Goal: Book appointment/travel/reservation

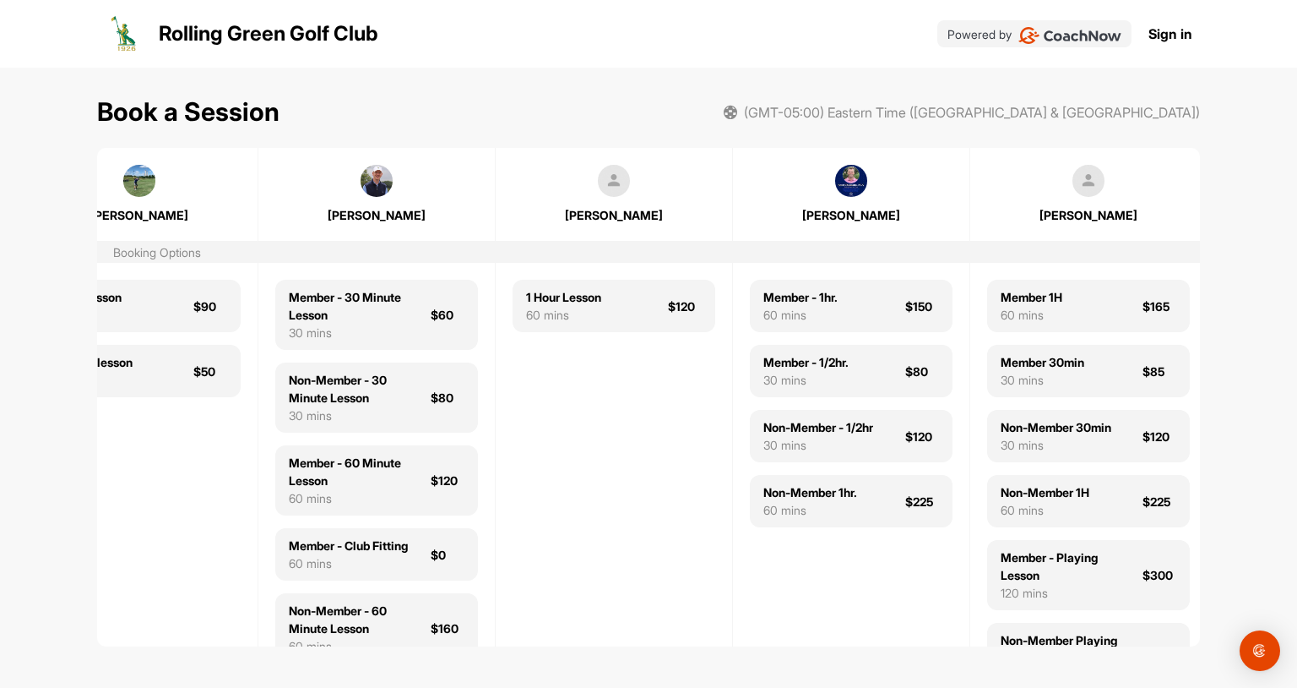
scroll to position [0, 320]
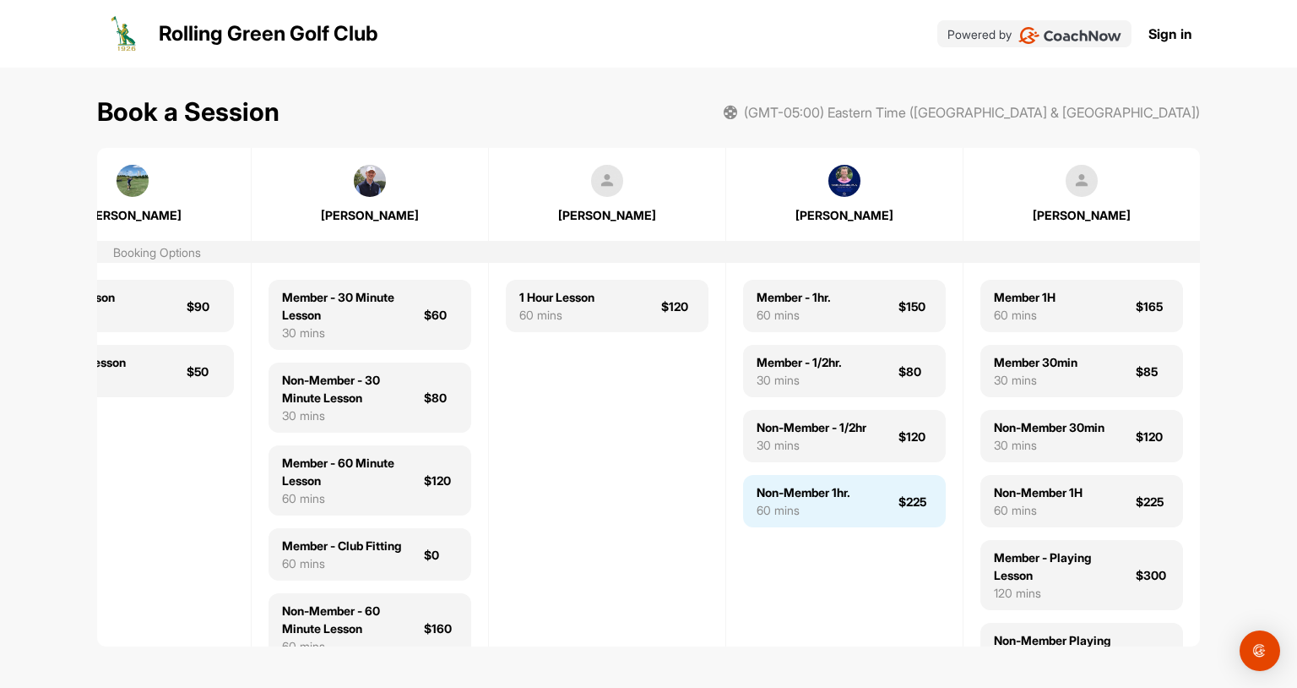
click at [830, 494] on div "Non-Member 1hr." at bounding box center [804, 492] width 94 height 18
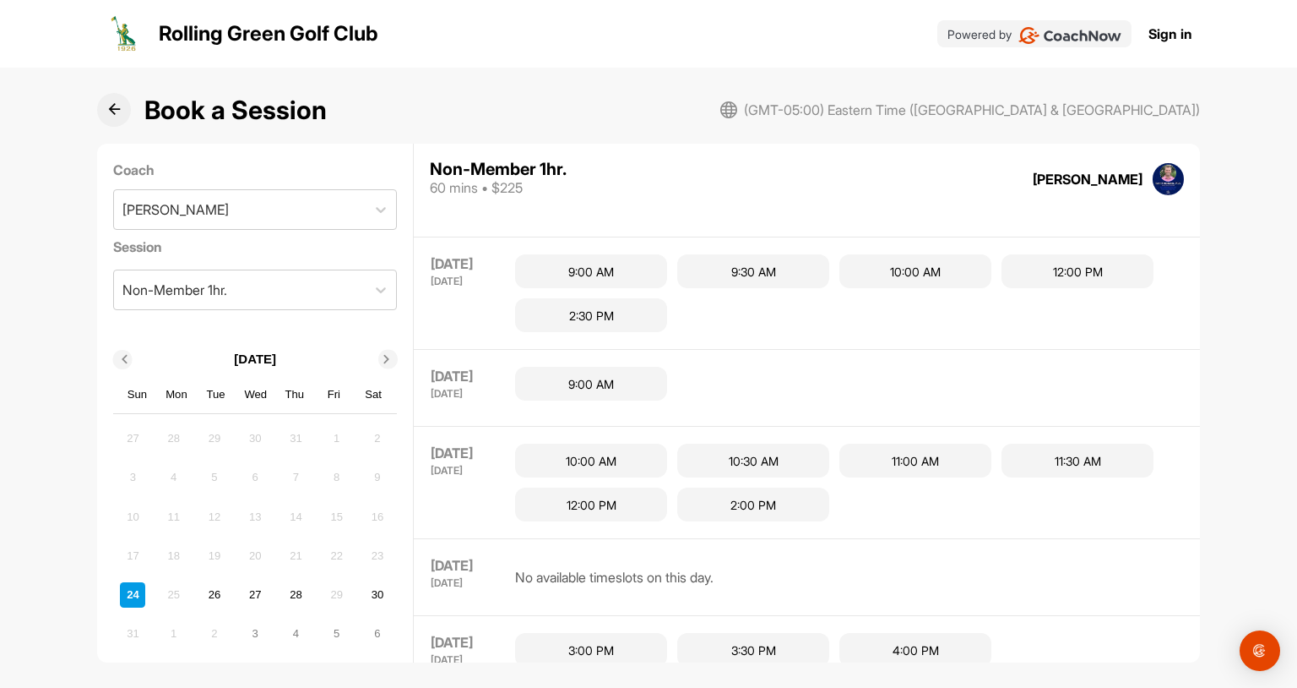
scroll to position [124, 0]
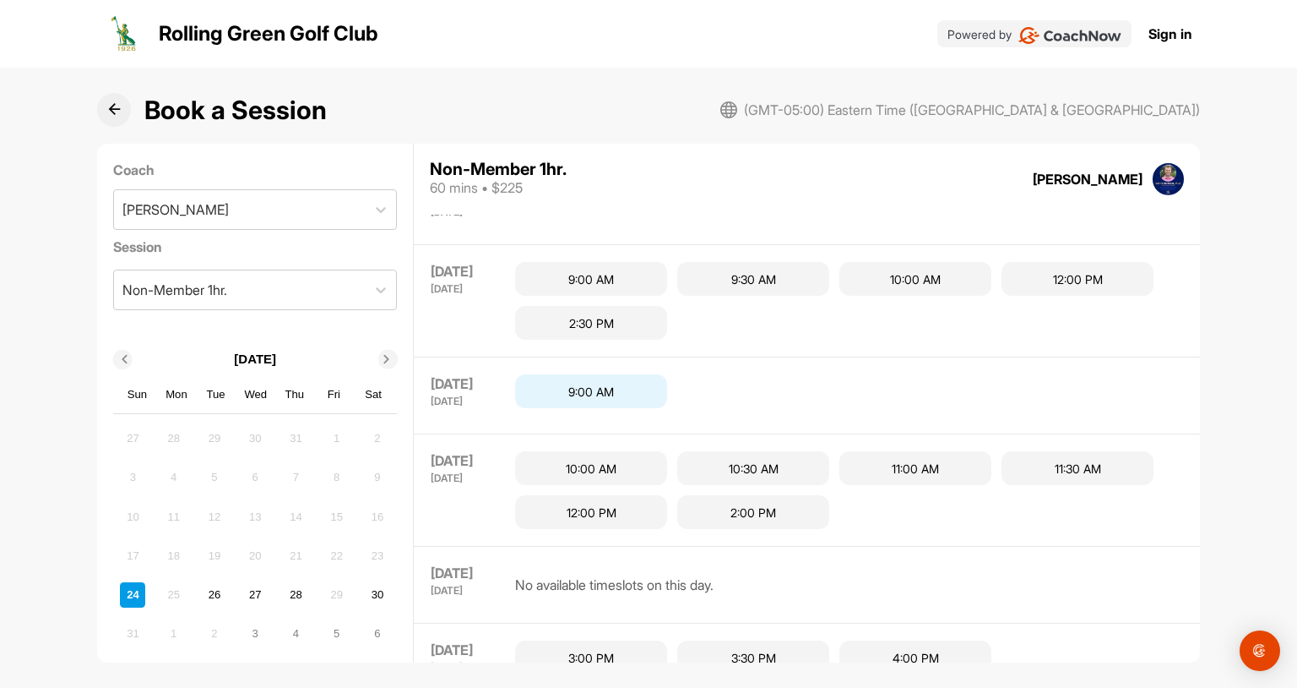
click at [611, 384] on div "9:00 AM" at bounding box center [591, 391] width 152 height 34
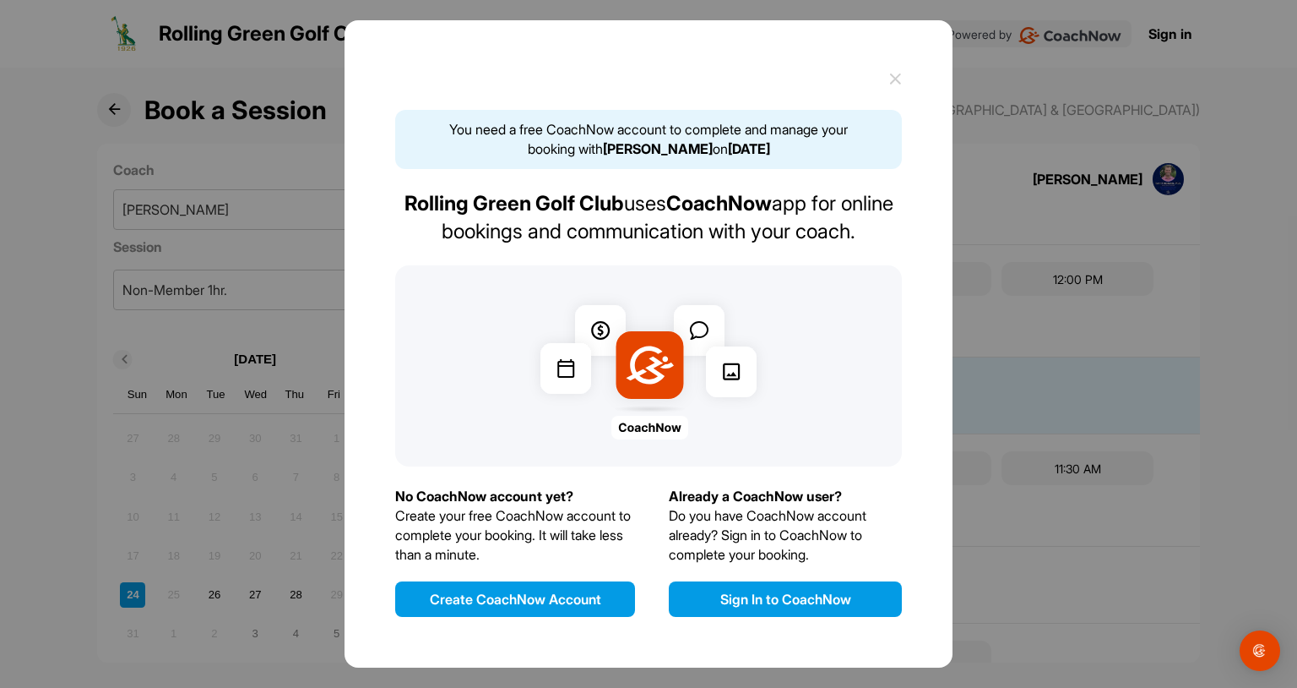
scroll to position [266, 0]
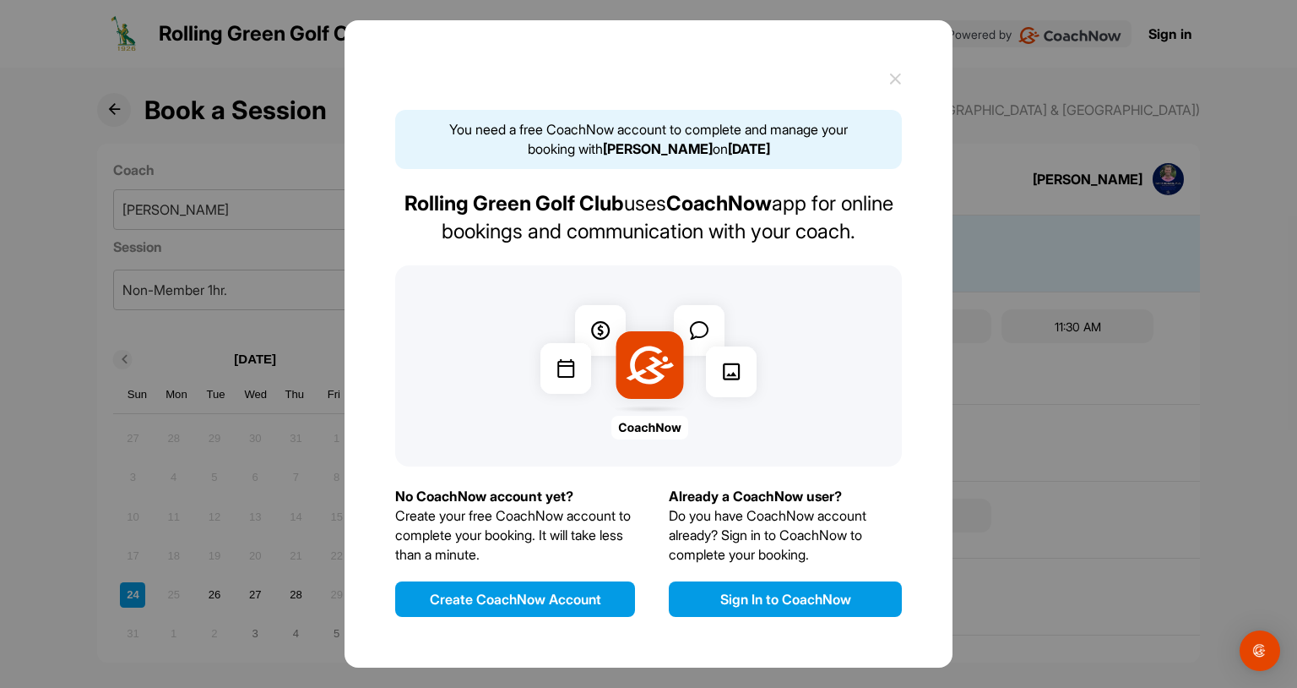
click at [741, 608] on button "Sign In to CoachNow" at bounding box center [785, 598] width 233 height 35
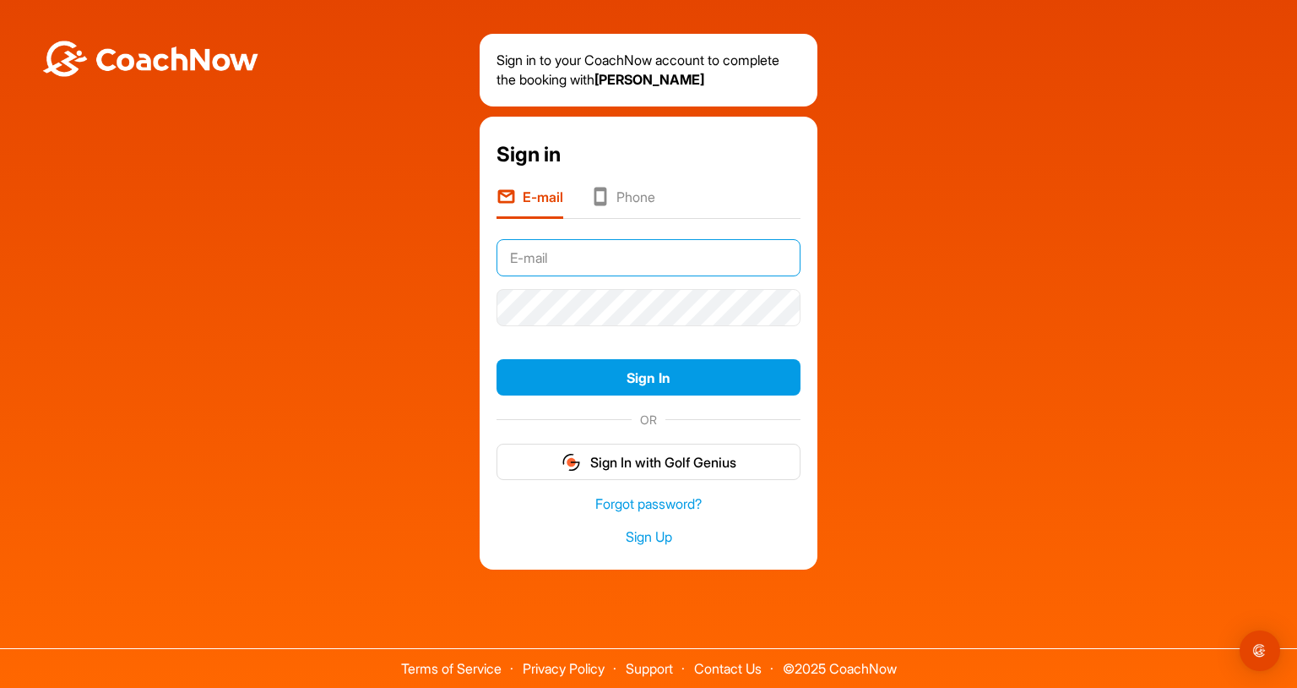
type input "[EMAIL_ADDRESS][DOMAIN_NAME]"
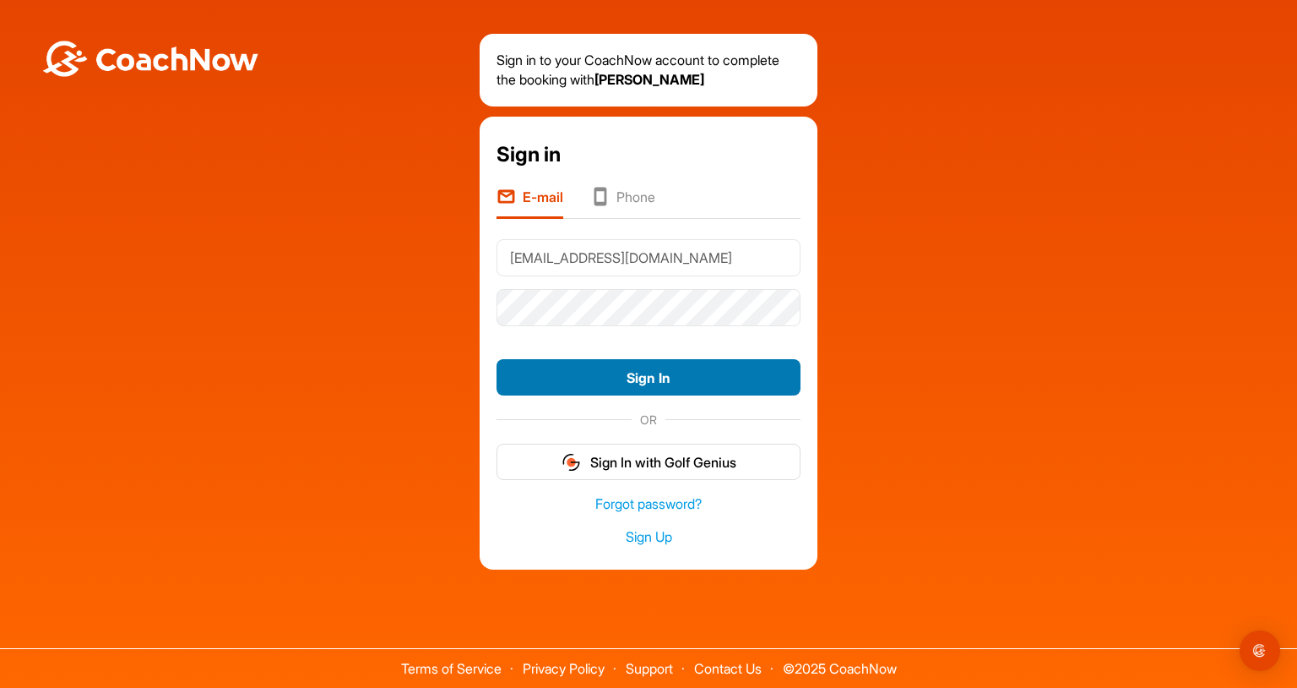
click at [650, 377] on button "Sign In" at bounding box center [649, 377] width 304 height 36
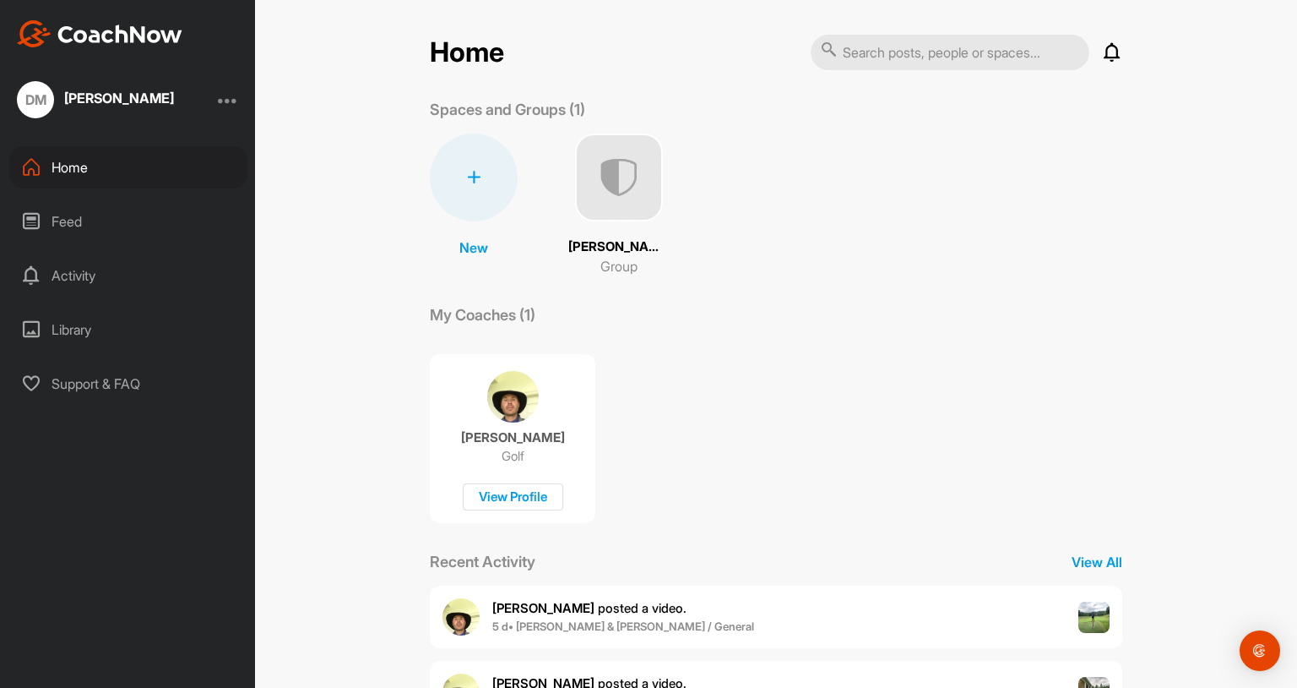
scroll to position [225, 0]
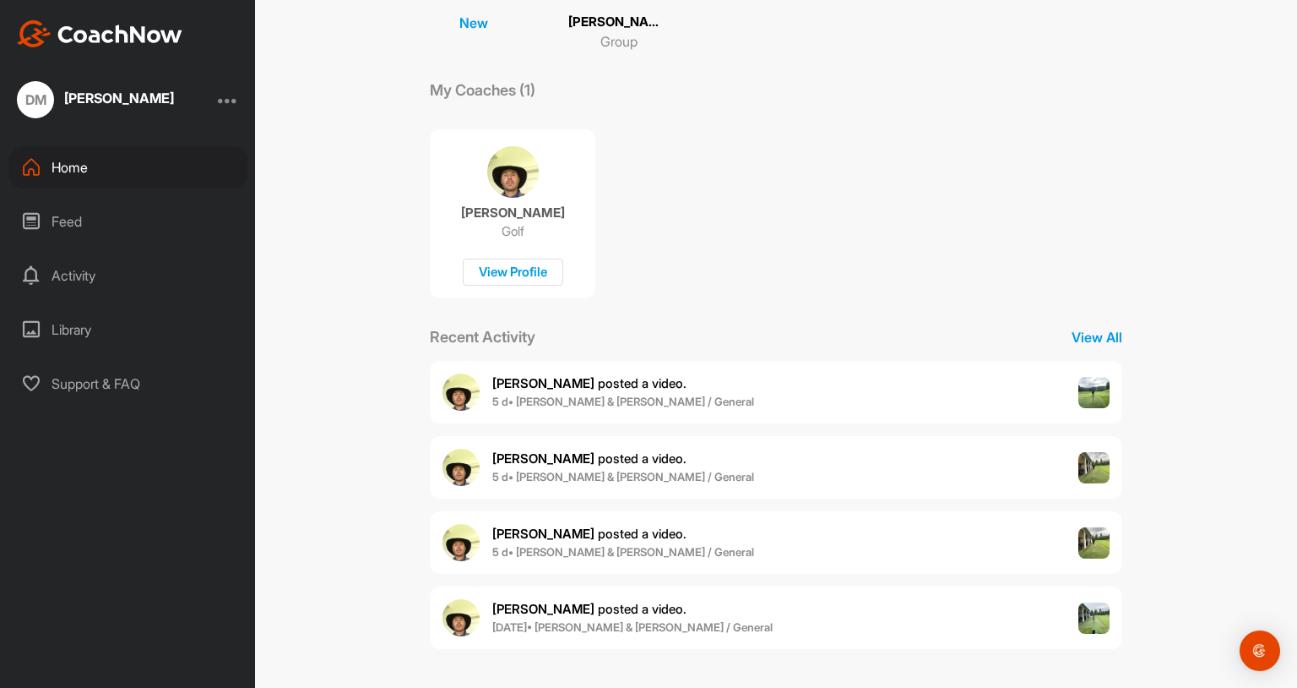
click at [101, 41] on img at bounding box center [100, 33] width 166 height 27
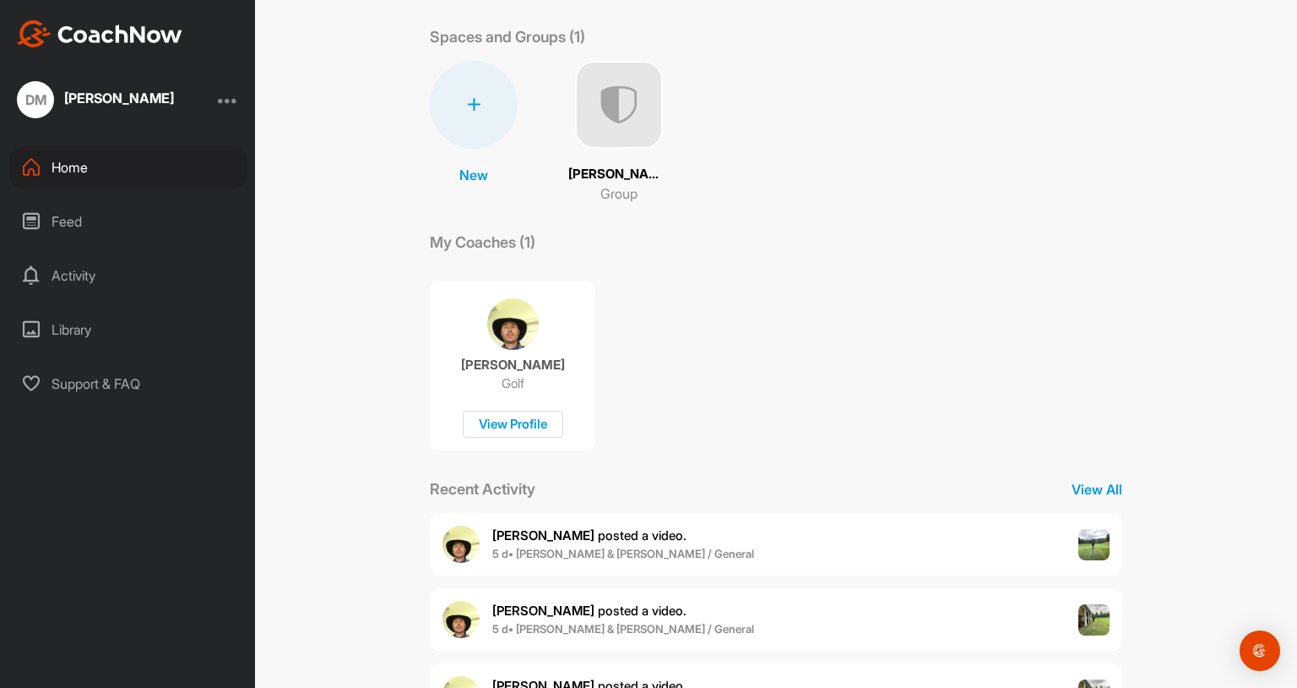
scroll to position [74, 0]
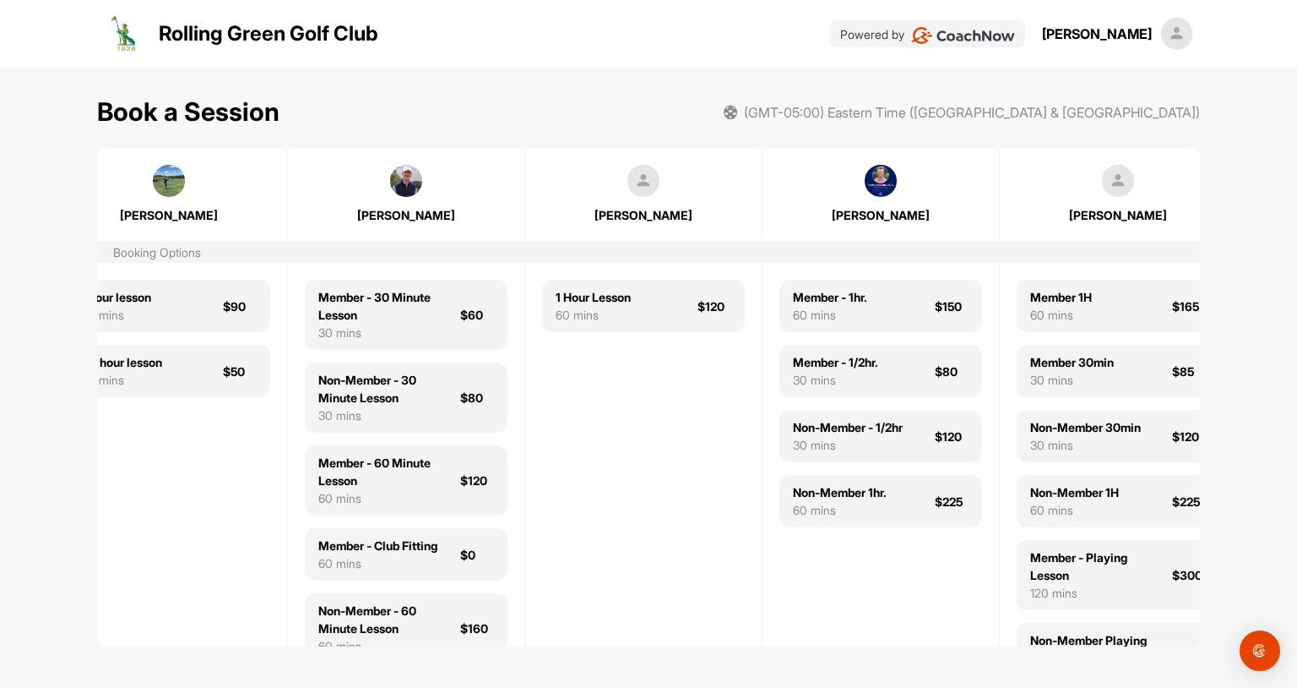
scroll to position [0, 320]
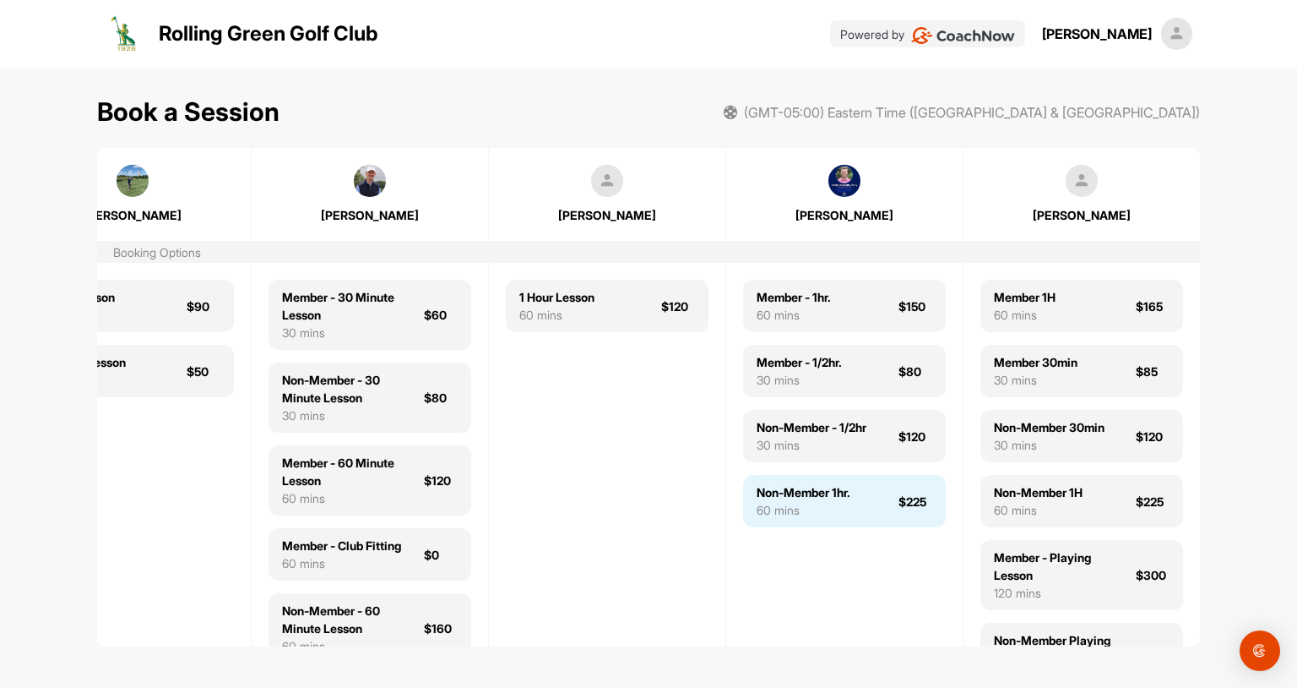
click at [840, 503] on div "60 mins" at bounding box center [804, 510] width 94 height 18
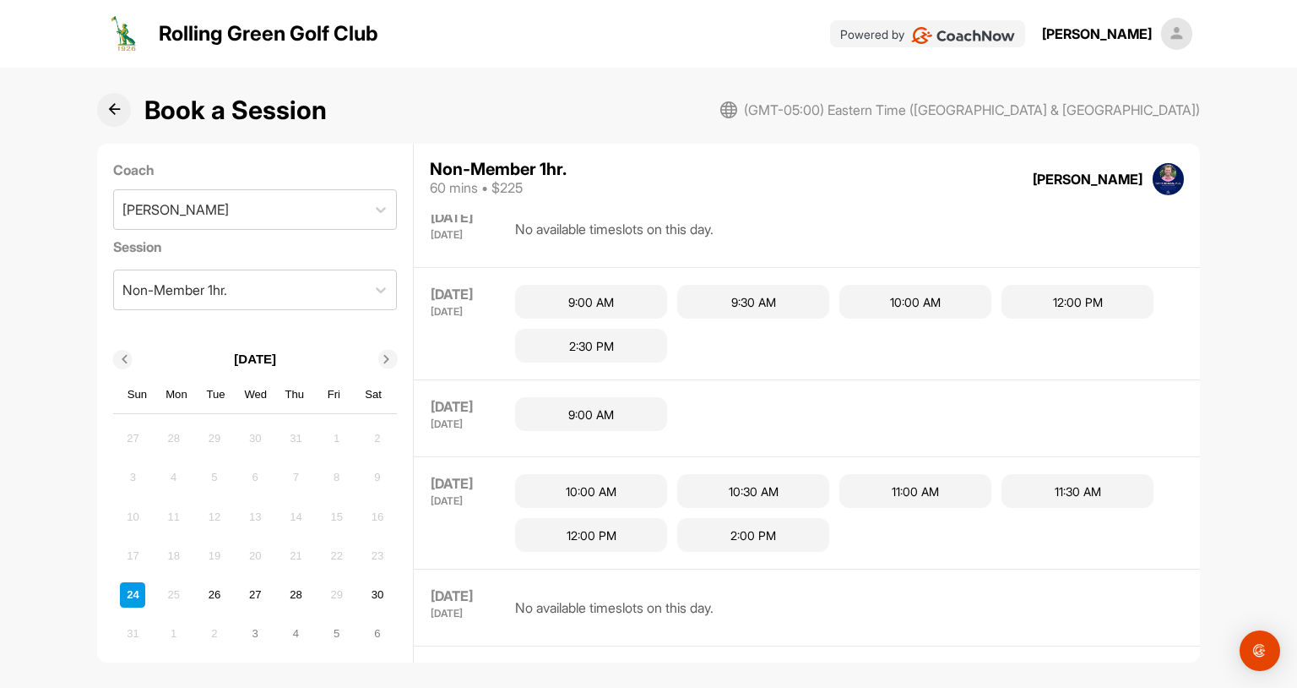
scroll to position [118, 0]
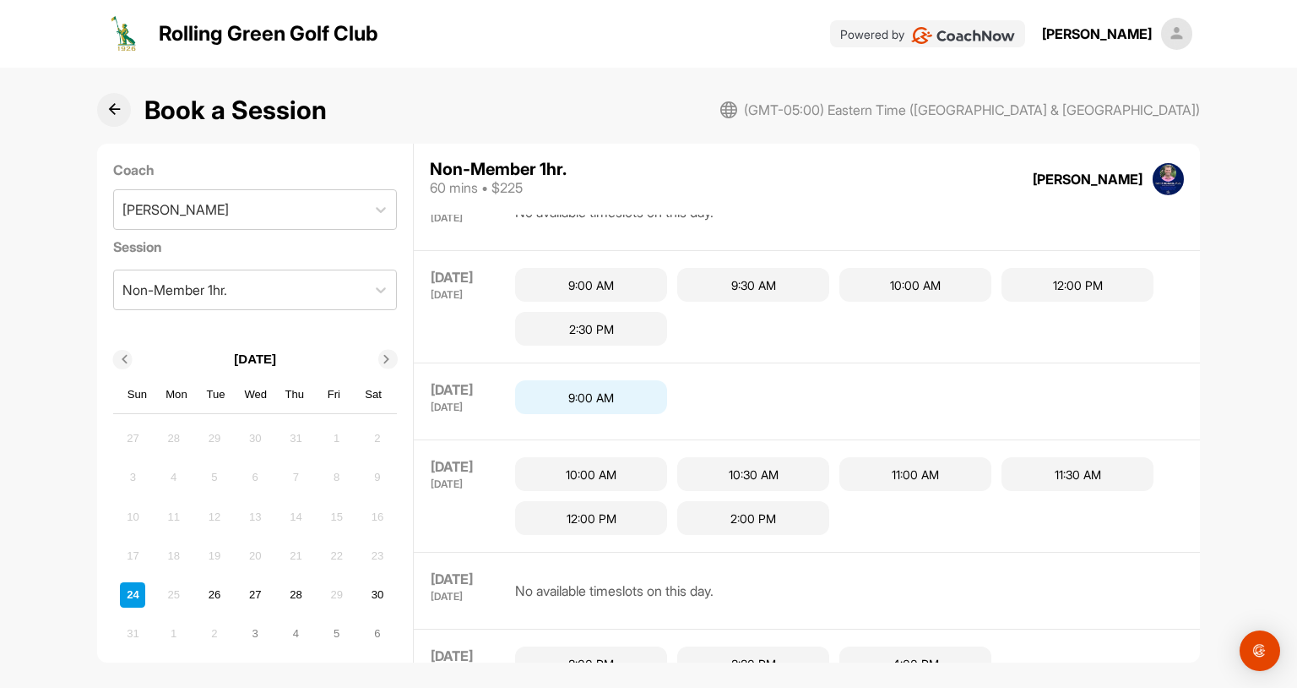
click at [628, 394] on div "9:00 AM" at bounding box center [591, 397] width 152 height 34
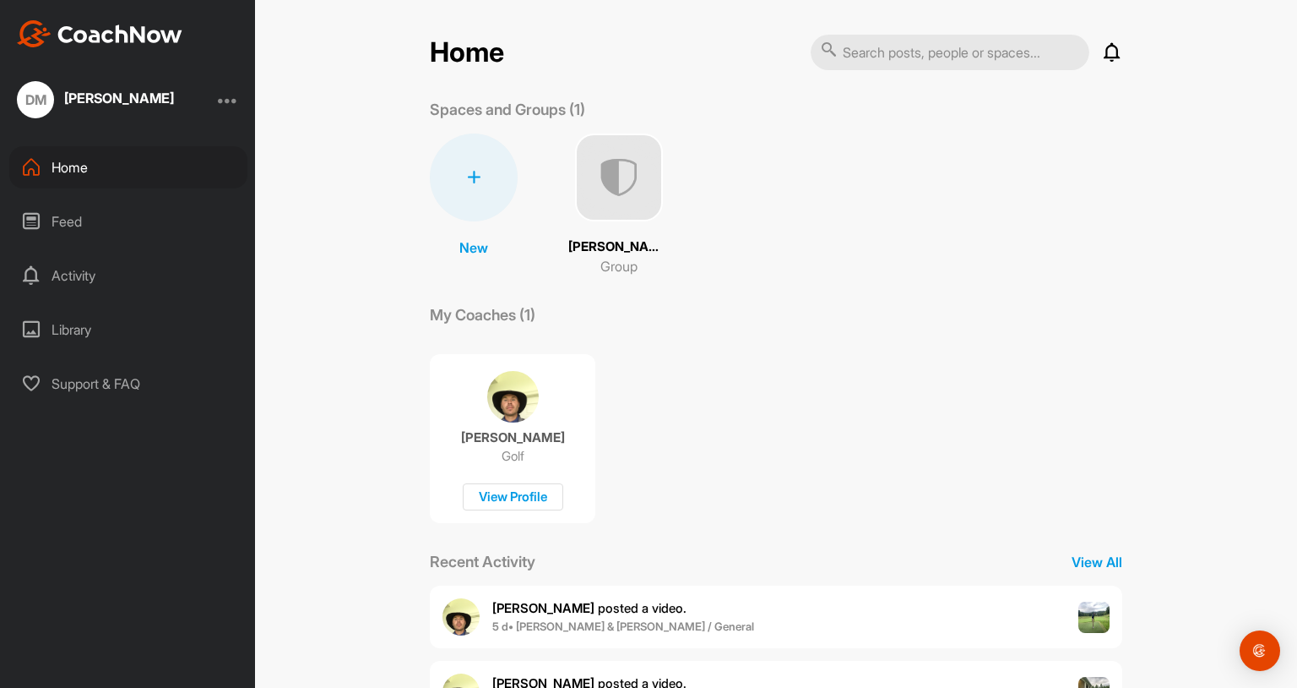
click at [481, 172] on div at bounding box center [474, 177] width 88 height 88
click at [464, 281] on button "New Space" at bounding box center [474, 284] width 138 height 52
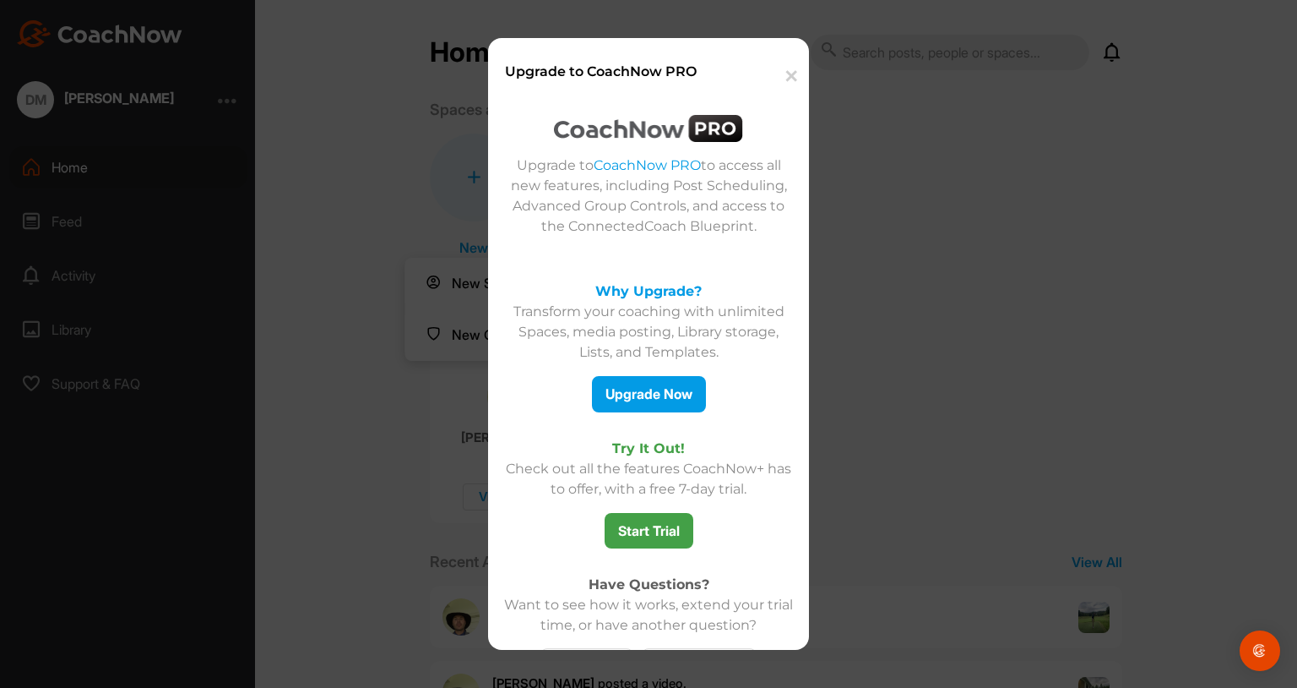
click at [786, 72] on button "✕" at bounding box center [789, 77] width 37 height 52
